Goal: Task Accomplishment & Management: Complete application form

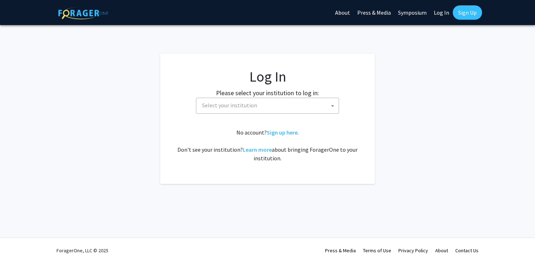
select select
click at [281, 103] on span "Select your institution" at bounding box center [268, 105] width 139 height 15
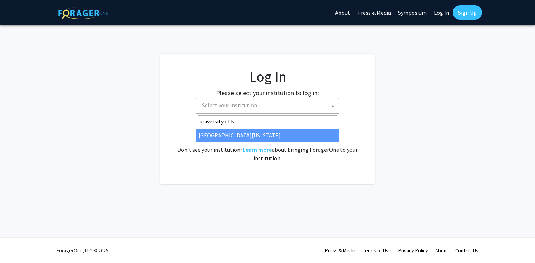
type input "university of k"
select select "13"
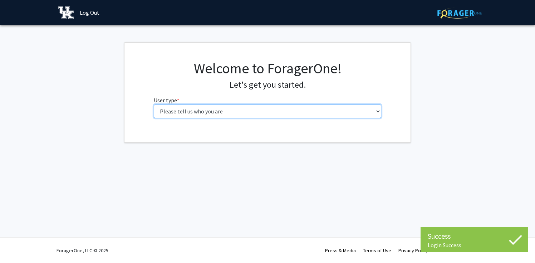
click at [269, 109] on select "Please tell us who you are Undergraduate Student Master's Student Doctoral Cand…" at bounding box center [268, 111] width 228 height 14
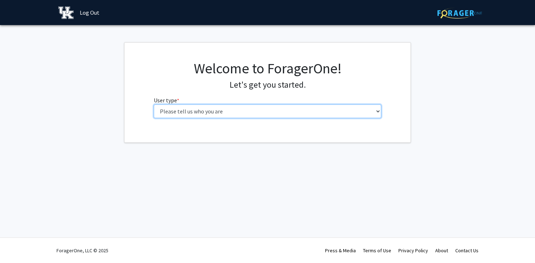
select select "1: undergrad"
click at [154, 104] on select "Please tell us who you are Undergraduate Student Master's Student Doctoral Cand…" at bounding box center [268, 111] width 228 height 14
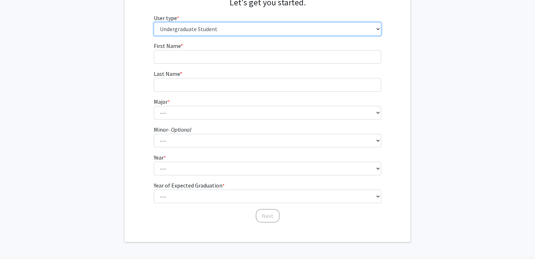
scroll to position [87, 0]
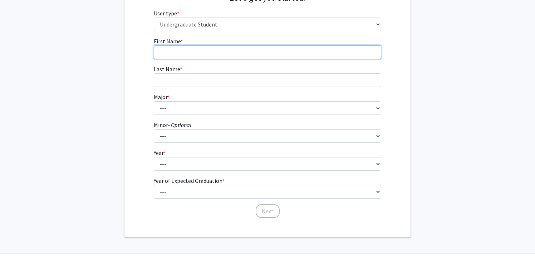
click at [215, 49] on input "First Name * required" at bounding box center [268, 52] width 228 height 14
type input "LAUREN"
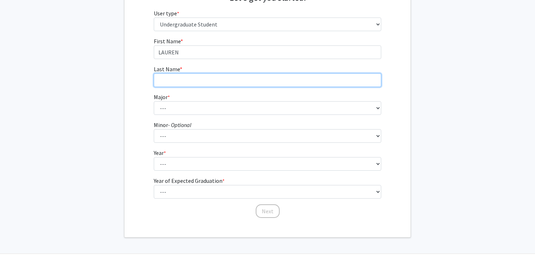
type input "[PERSON_NAME]"
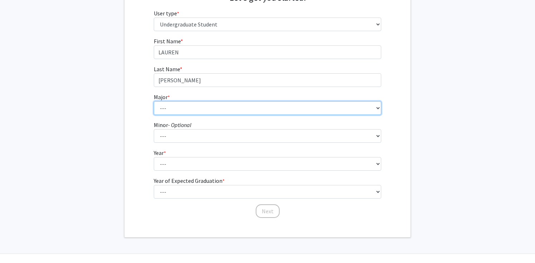
click at [204, 105] on select "--- Accounting Aerospace Engineering African American & Africana Studies Agricu…" at bounding box center [268, 108] width 228 height 14
select select "80: 917"
click at [154, 101] on select "--- Accounting Aerospace Engineering African American & Africana Studies Agricu…" at bounding box center [268, 108] width 228 height 14
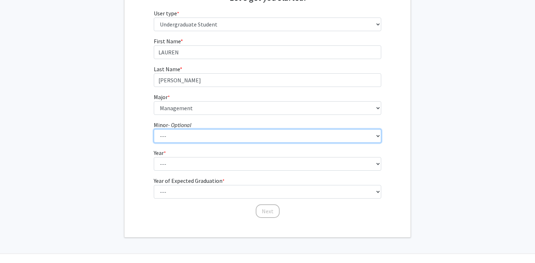
click at [218, 135] on select "--- African American & Africana Studies Agricultural Economics American Studies…" at bounding box center [268, 136] width 228 height 14
select select "16: 668"
click at [154, 129] on select "--- African American & Africana Studies Agricultural Economics American Studies…" at bounding box center [268, 136] width 228 height 14
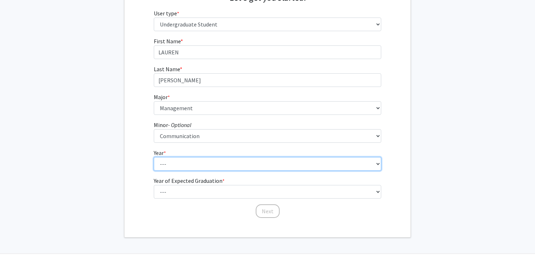
click at [194, 166] on select "--- First-year Sophomore Junior Senior Postbaccalaureate Certificate" at bounding box center [268, 164] width 228 height 14
select select "4: senior"
click at [154, 157] on select "--- First-year Sophomore Junior Senior Postbaccalaureate Certificate" at bounding box center [268, 164] width 228 height 14
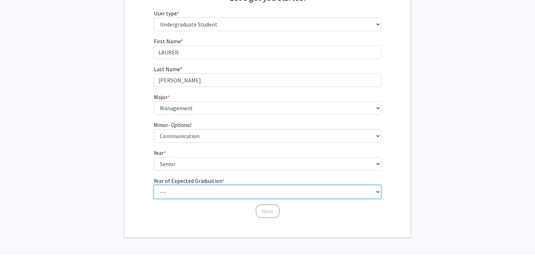
click at [197, 187] on select "--- 2025 2026 2027 2028 2029 2030 2031 2032 2033 2034" at bounding box center [268, 192] width 228 height 14
select select "2: 2026"
click at [154, 185] on select "--- 2025 2026 2027 2028 2029 2030 2031 2032 2033 2034" at bounding box center [268, 192] width 228 height 14
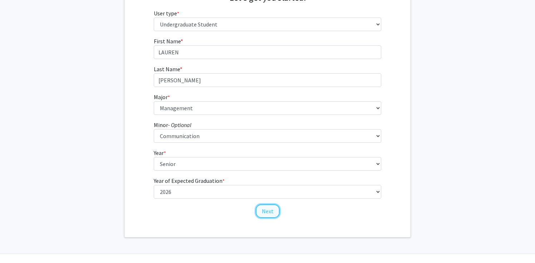
click at [268, 209] on button "Next" at bounding box center [268, 211] width 24 height 14
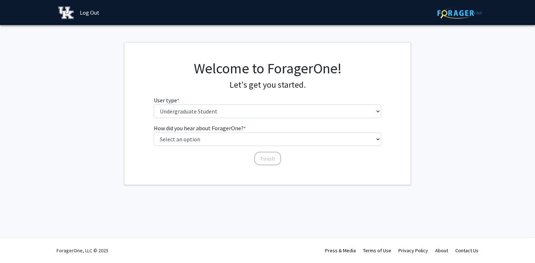
scroll to position [0, 0]
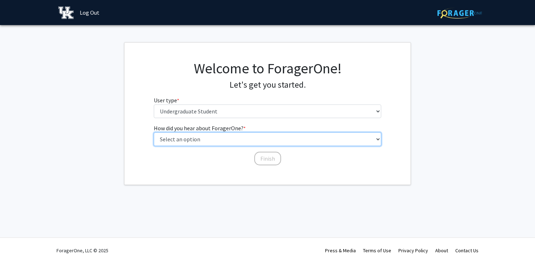
click at [237, 137] on select "Select an option Peer/student recommendation Faculty/staff recommendation Unive…" at bounding box center [268, 139] width 228 height 14
select select "3: university_website"
click at [154, 132] on select "Select an option Peer/student recommendation Faculty/staff recommendation Unive…" at bounding box center [268, 139] width 228 height 14
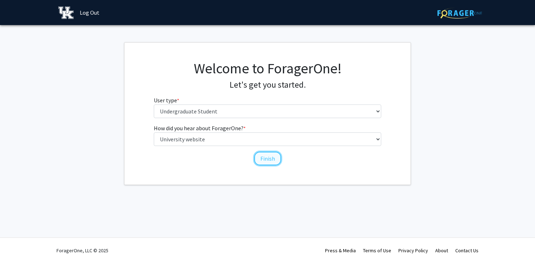
click at [266, 157] on button "Finish" at bounding box center [267, 159] width 27 height 14
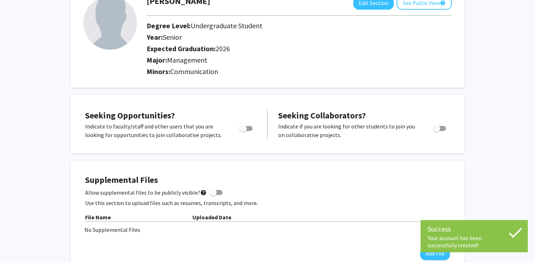
scroll to position [54, 0]
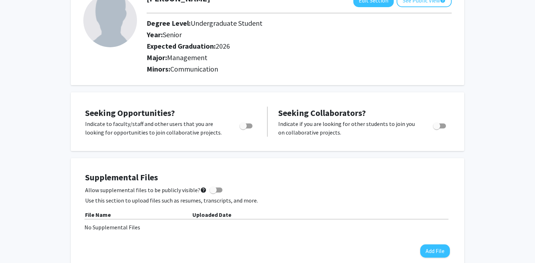
click at [440, 123] on span "Toggle" at bounding box center [436, 125] width 7 height 7
click at [437, 128] on input "Would you like to receive other student requests to work with you?" at bounding box center [436, 128] width 0 height 0
checkbox input "true"
click at [244, 124] on span "Toggle" at bounding box center [243, 125] width 7 height 7
click at [243, 128] on input "Are you actively seeking opportunities?" at bounding box center [243, 128] width 0 height 0
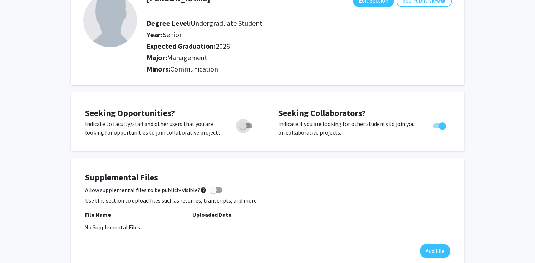
checkbox input "true"
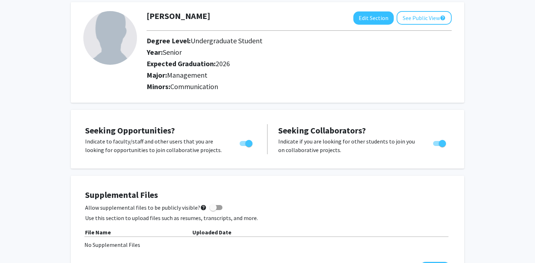
scroll to position [0, 0]
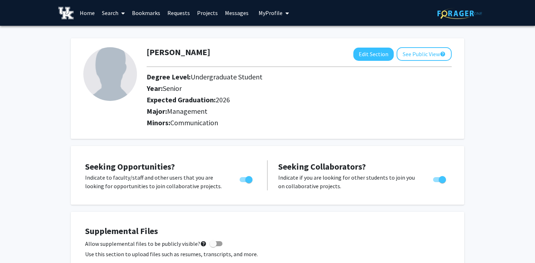
click at [111, 14] on link "Search" at bounding box center [113, 12] width 30 height 25
click at [118, 45] on span "Students" at bounding box center [120, 47] width 44 height 14
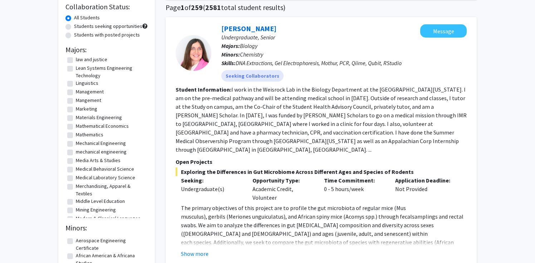
scroll to position [671, 0]
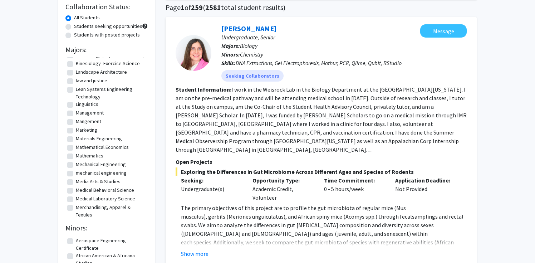
click at [76, 117] on label "Management" at bounding box center [90, 113] width 28 height 8
click at [76, 114] on input "Management" at bounding box center [78, 111] width 5 height 5
checkbox input "true"
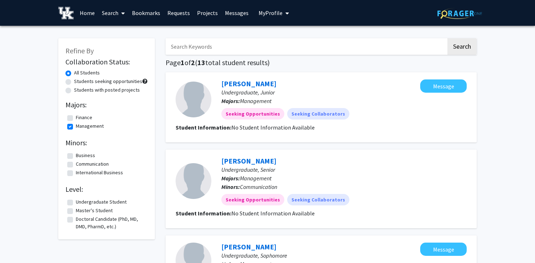
click at [76, 166] on label "Communication" at bounding box center [92, 164] width 33 height 8
click at [76, 165] on input "Communication" at bounding box center [78, 162] width 5 height 5
checkbox input "true"
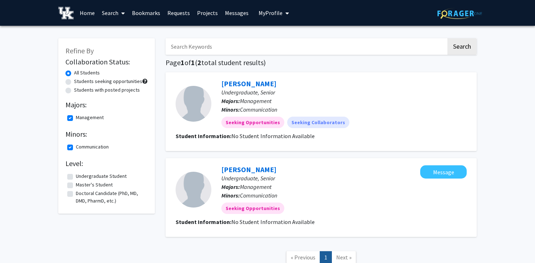
click at [88, 13] on link "Home" at bounding box center [87, 12] width 22 height 25
